Goal: Task Accomplishment & Management: Use online tool/utility

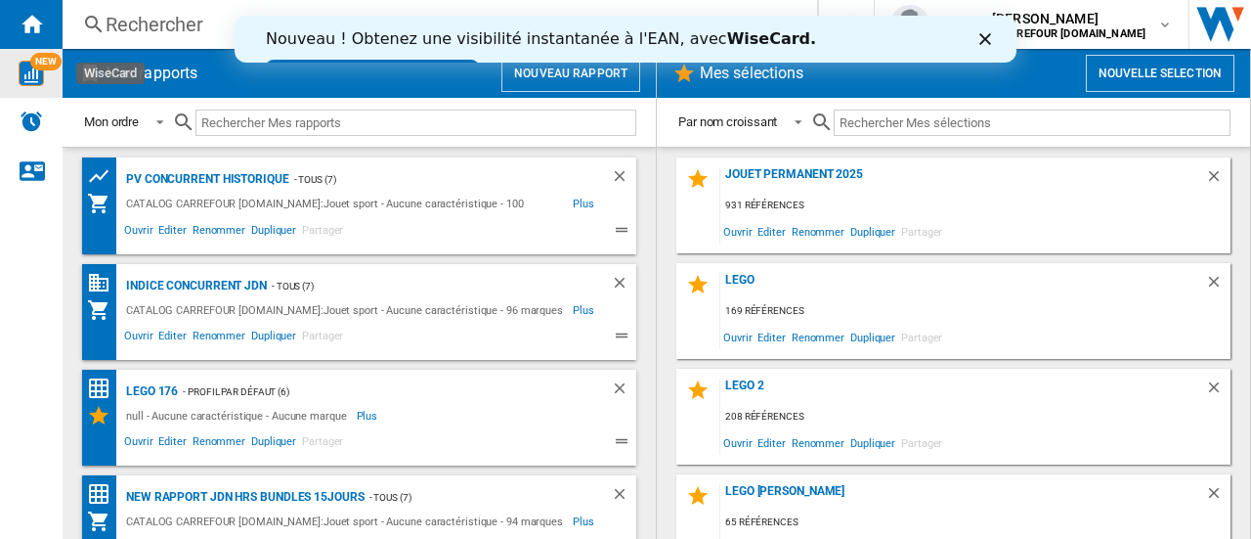
click at [29, 75] on img "WiseCard" at bounding box center [31, 73] width 25 height 25
click at [479, 60] on link "Essayez dès maintenant !" at bounding box center [372, 71] width 213 height 23
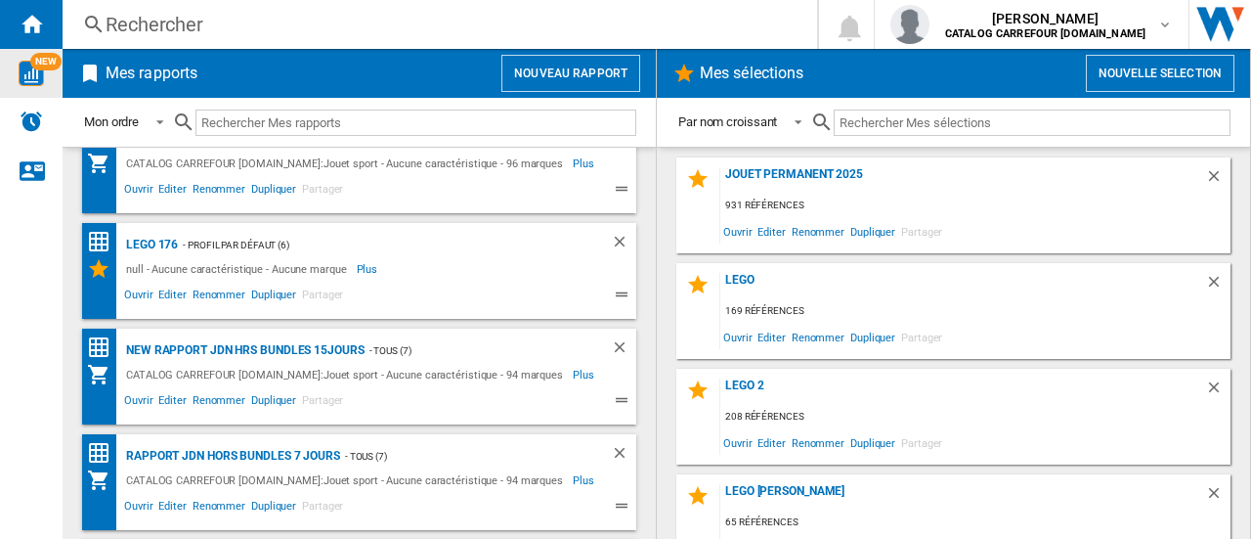
scroll to position [241, 0]
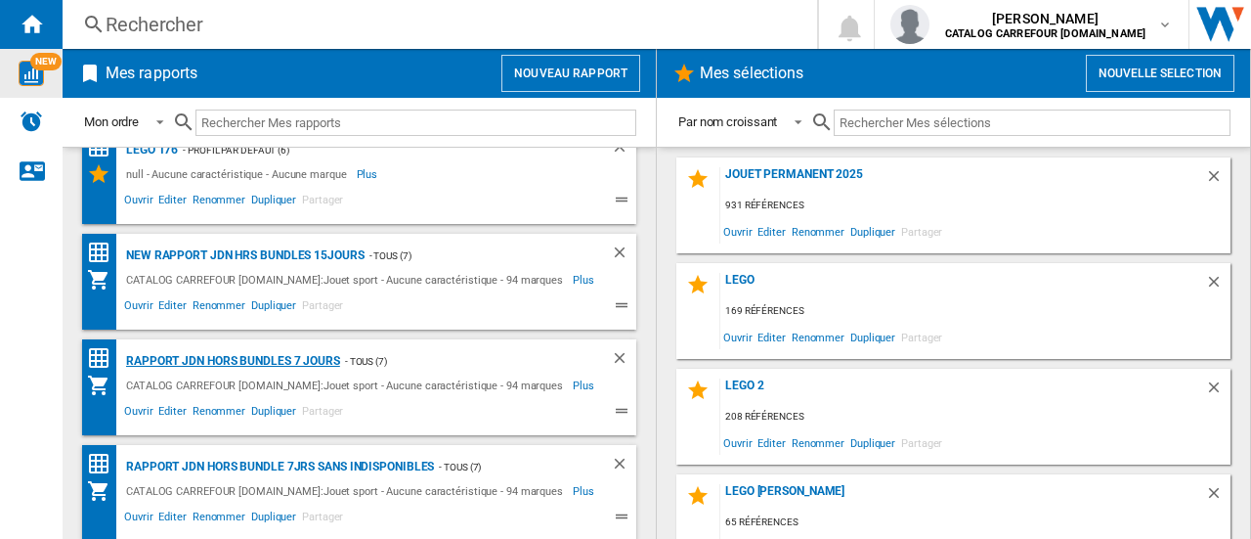
click at [208, 358] on div "Rapport JDN Hors Bundles 7 jours" at bounding box center [230, 361] width 219 height 24
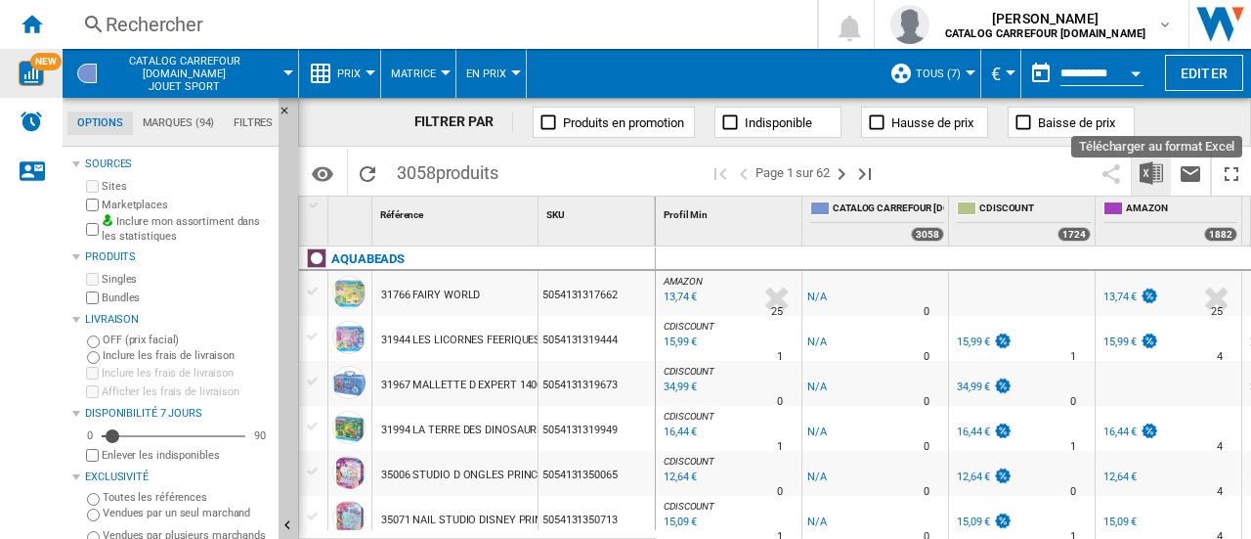
click at [1146, 173] on img "Télécharger au format Excel" at bounding box center [1151, 172] width 23 height 23
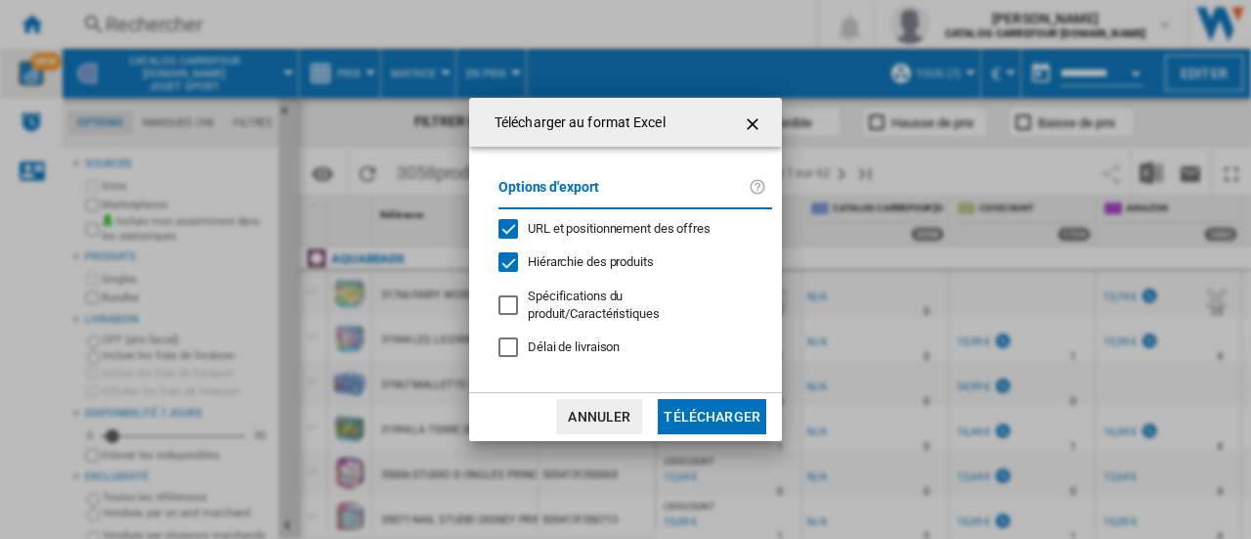
click at [701, 422] on button "Télécharger" at bounding box center [712, 416] width 109 height 35
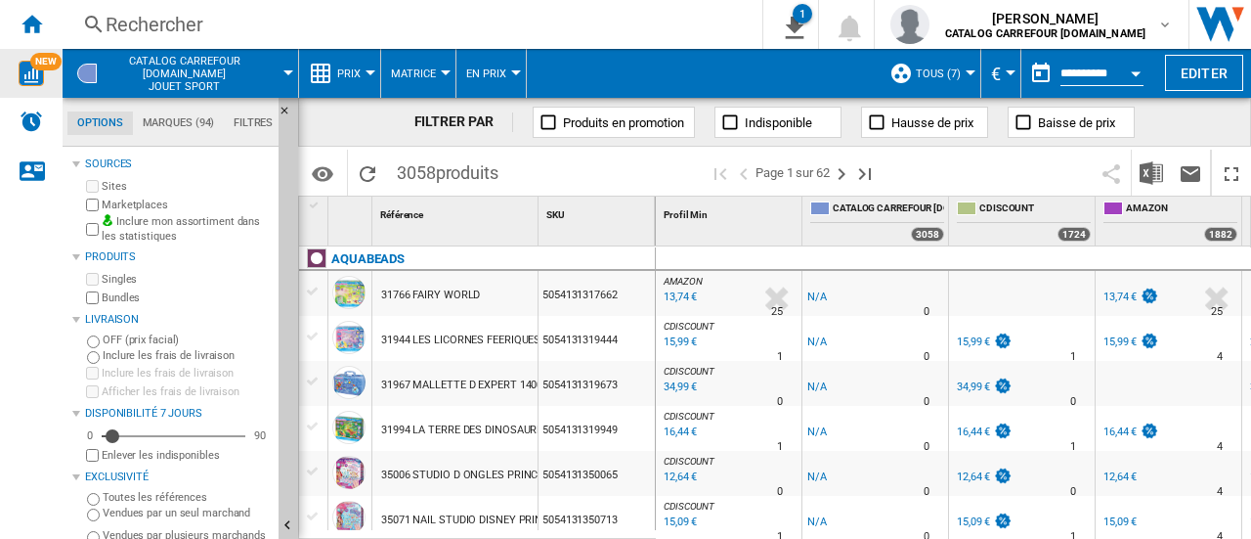
click at [253, 30] on div "Rechercher" at bounding box center [409, 24] width 606 height 27
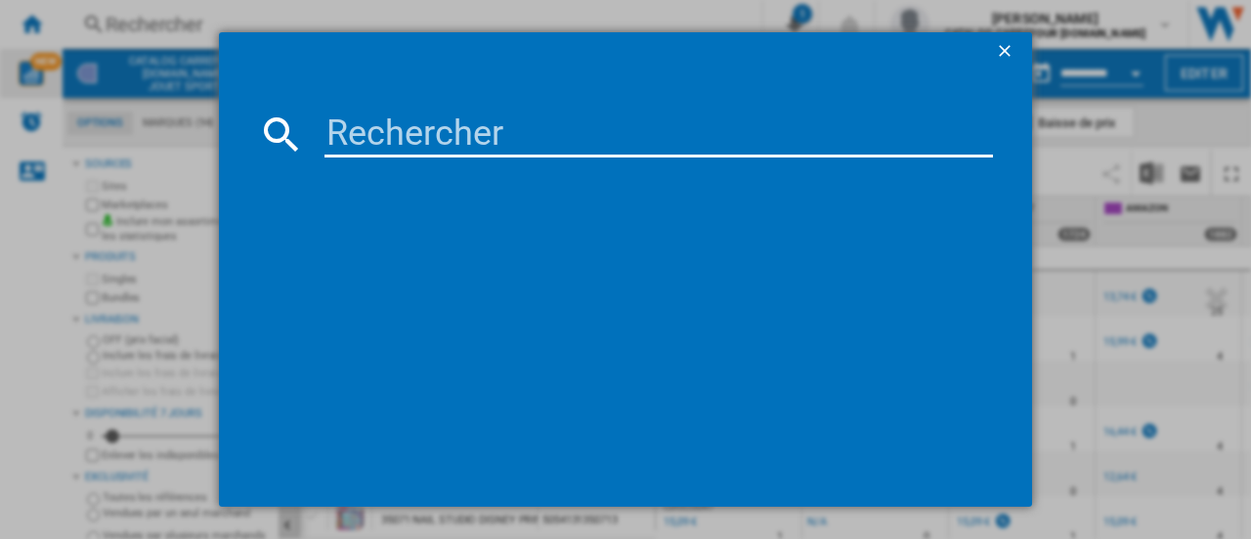
click at [340, 137] on input at bounding box center [659, 133] width 669 height 47
paste input "0196214124820"
type input "0196214124820"
